Goal: Task Accomplishment & Management: Manage account settings

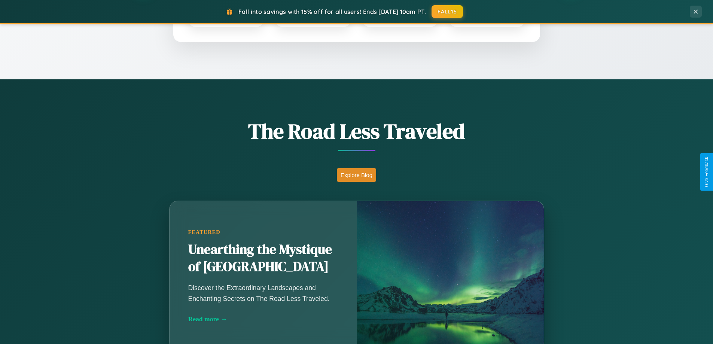
scroll to position [515, 0]
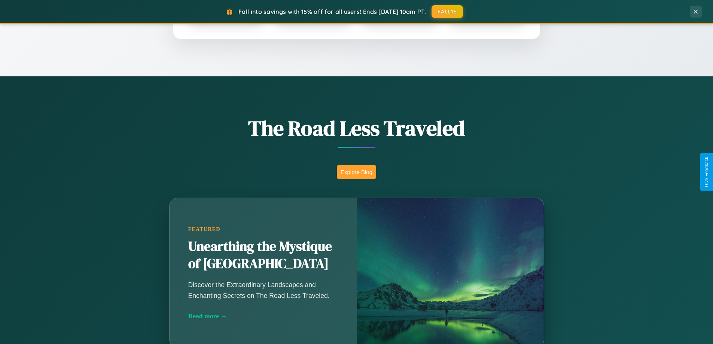
click at [356, 172] on button "Explore Blog" at bounding box center [356, 172] width 39 height 14
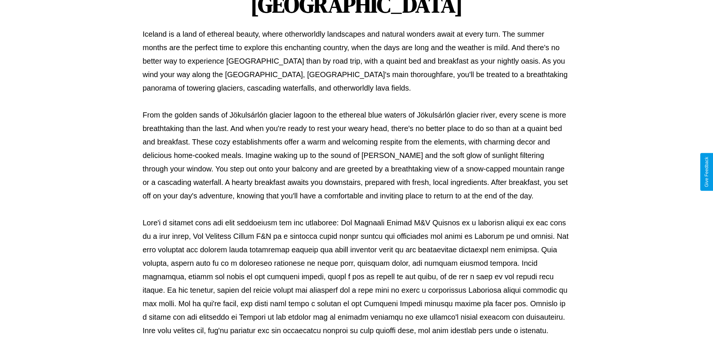
scroll to position [242, 0]
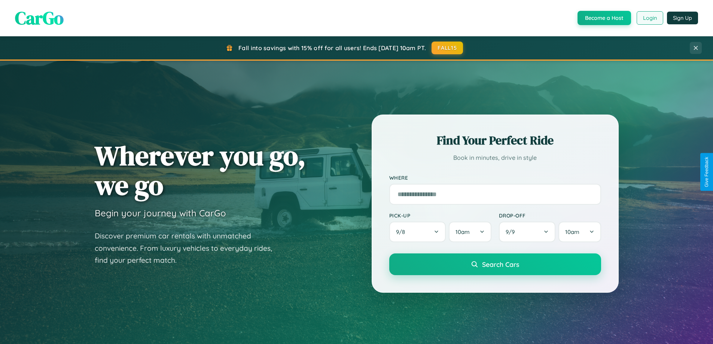
click at [649, 18] on button "Login" at bounding box center [649, 17] width 27 height 13
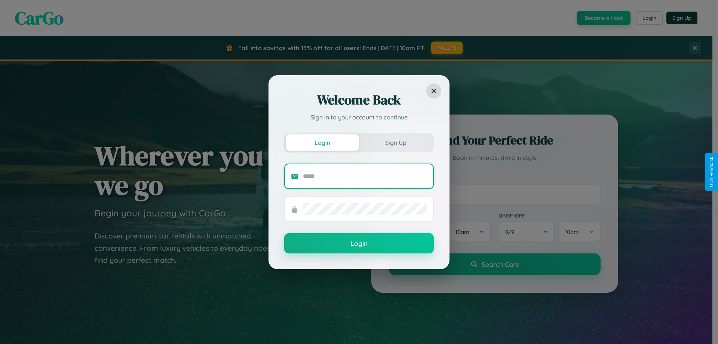
click at [365, 176] on input "text" at bounding box center [365, 176] width 124 height 12
type input "**********"
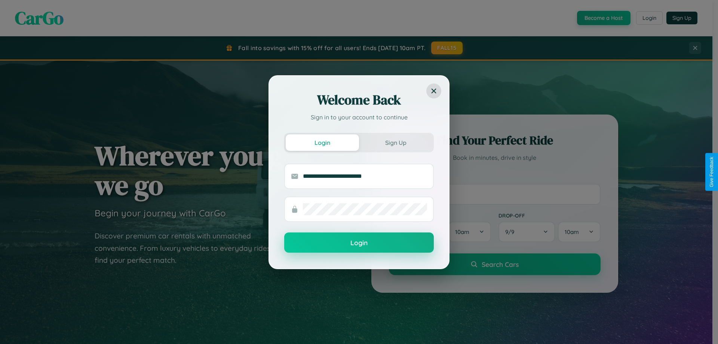
click at [359, 243] on button "Login" at bounding box center [359, 242] width 150 height 20
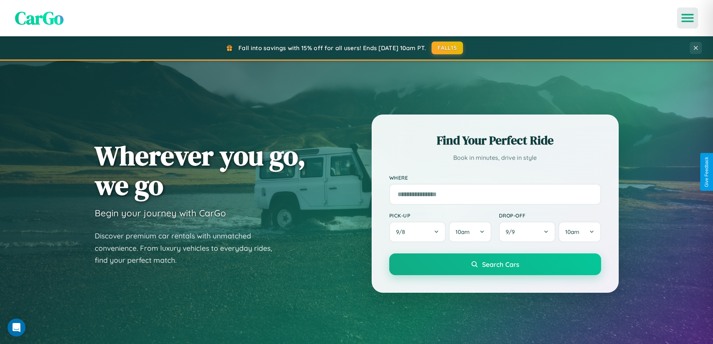
click at [687, 18] on icon "Open menu" at bounding box center [687, 18] width 11 height 7
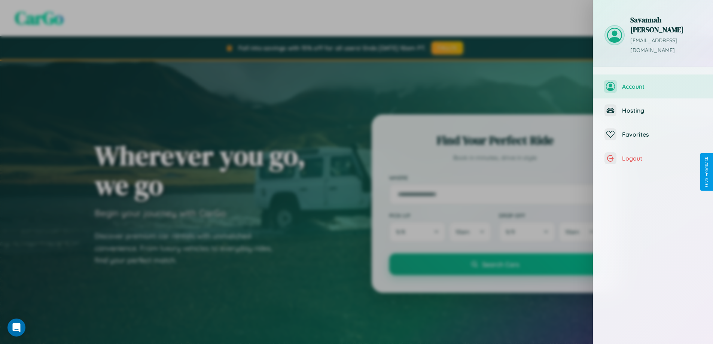
click at [653, 83] on span "Account" at bounding box center [662, 86] width 80 height 7
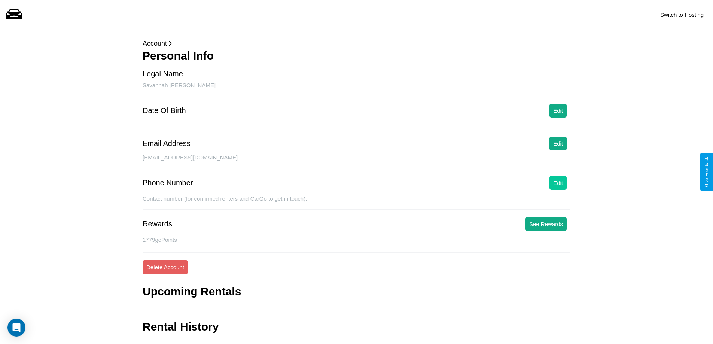
click at [558, 183] on button "Edit" at bounding box center [557, 183] width 17 height 14
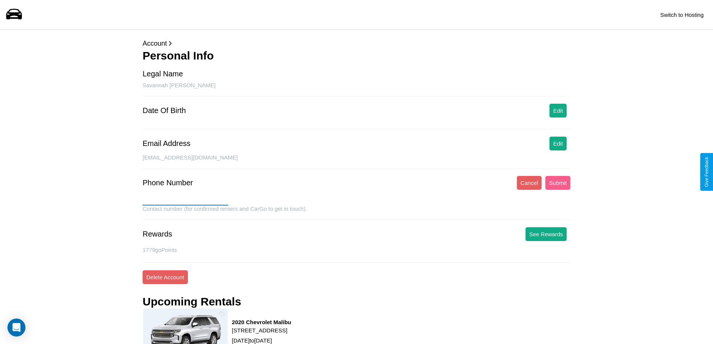
click at [185, 199] on input "text" at bounding box center [186, 199] width 86 height 12
type input "**********"
